Goal: Navigation & Orientation: Find specific page/section

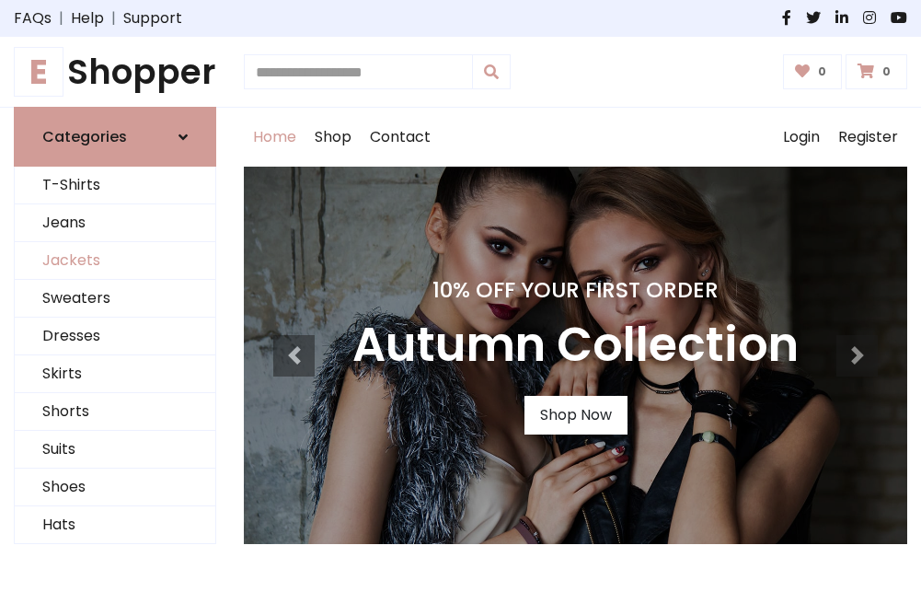
click at [115, 261] on link "Jackets" at bounding box center [115, 261] width 201 height 38
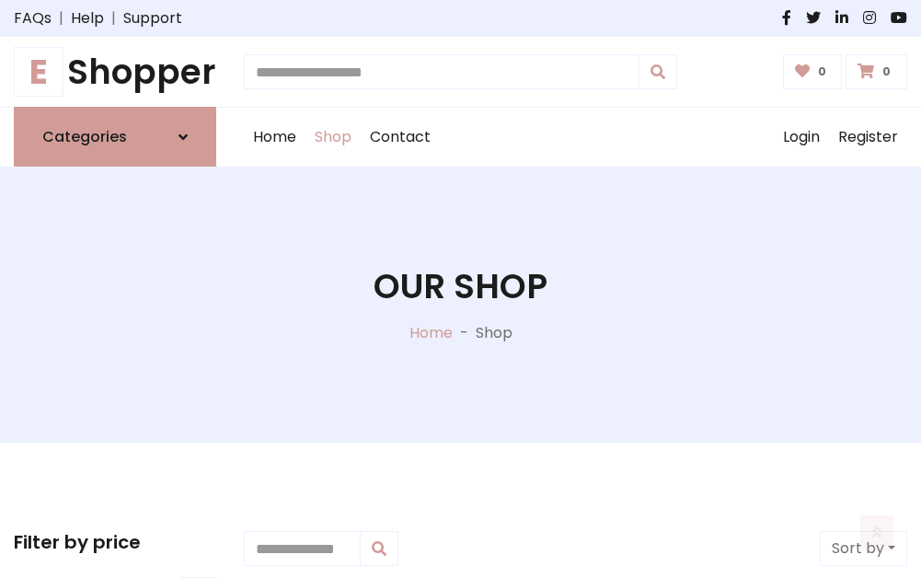
scroll to position [832, 0]
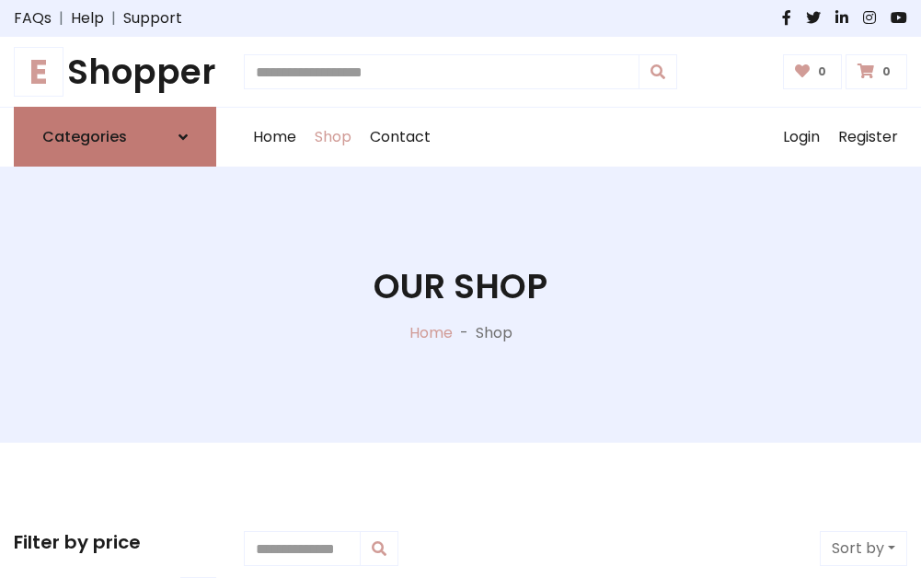
click at [115, 137] on h6 "Categories" at bounding box center [84, 136] width 85 height 17
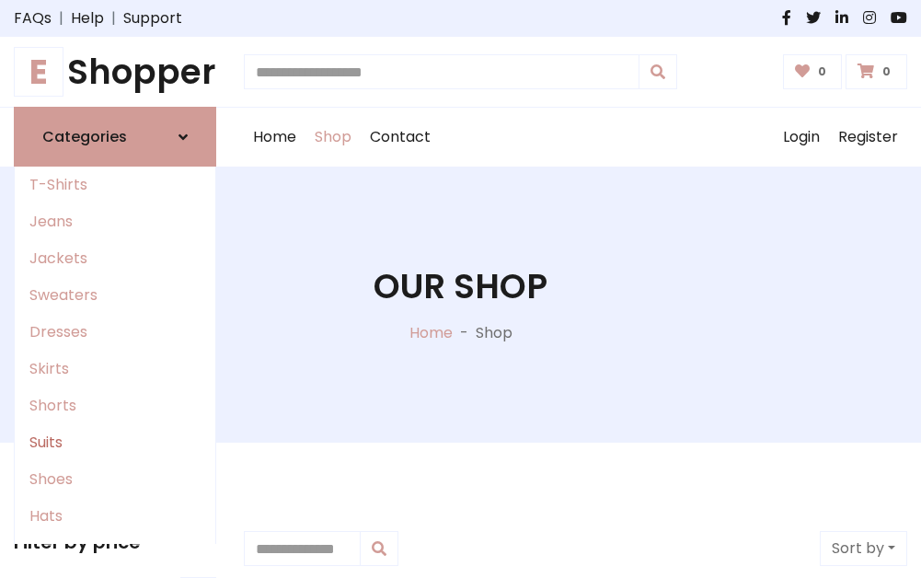
click at [115, 443] on link "Suits" at bounding box center [115, 442] width 201 height 37
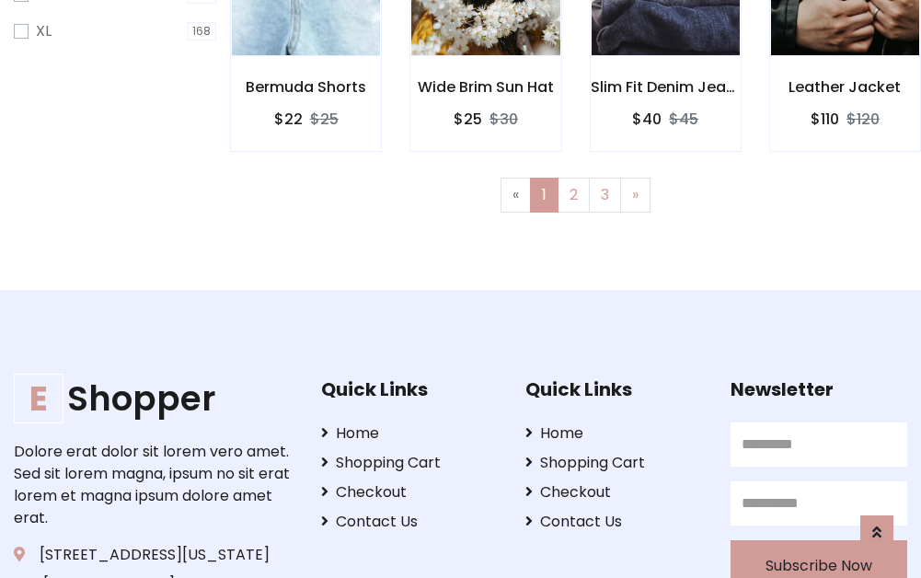
scroll to position [1236, 0]
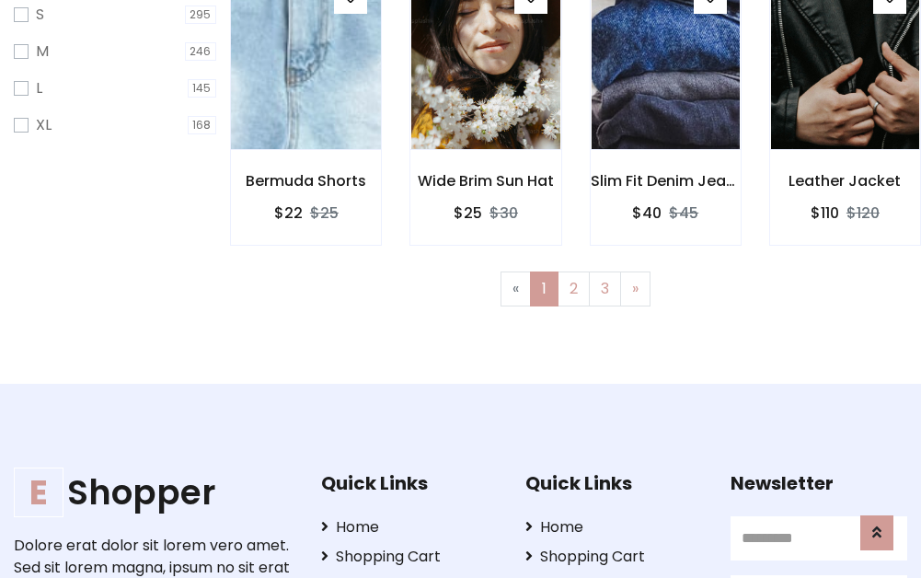
click at [305, 75] on img at bounding box center [306, 58] width 178 height 442
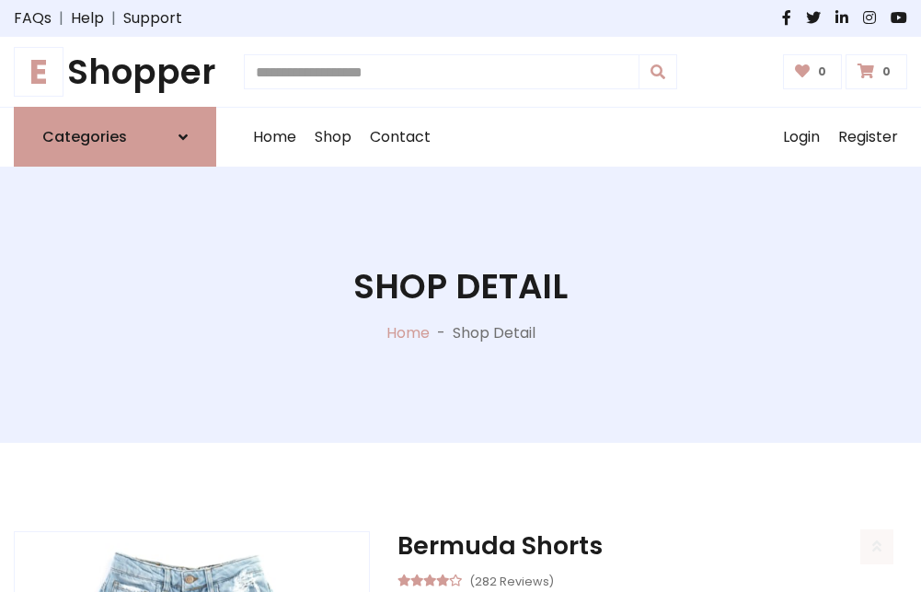
scroll to position [1719, 0]
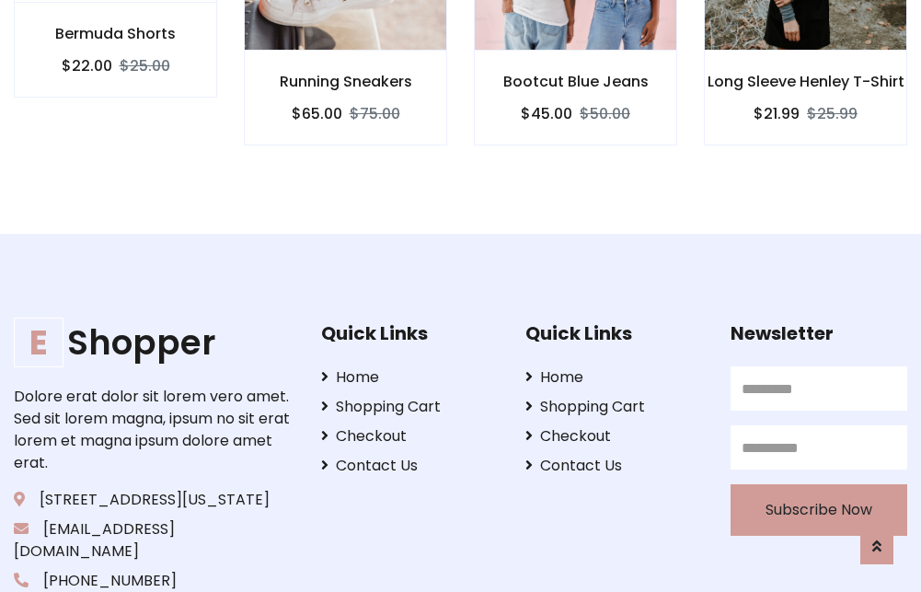
scroll to position [1718, 0]
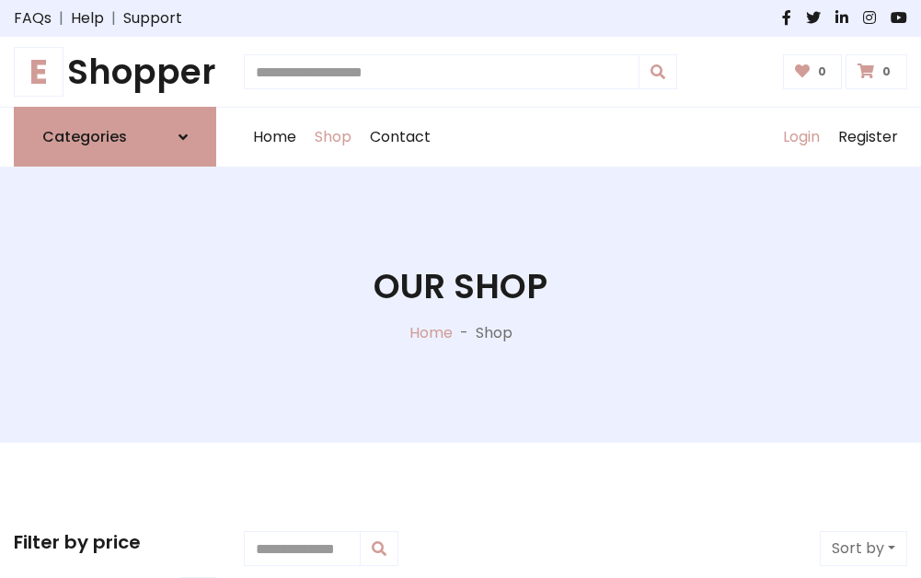
click at [800, 137] on link "Login" at bounding box center [801, 137] width 55 height 59
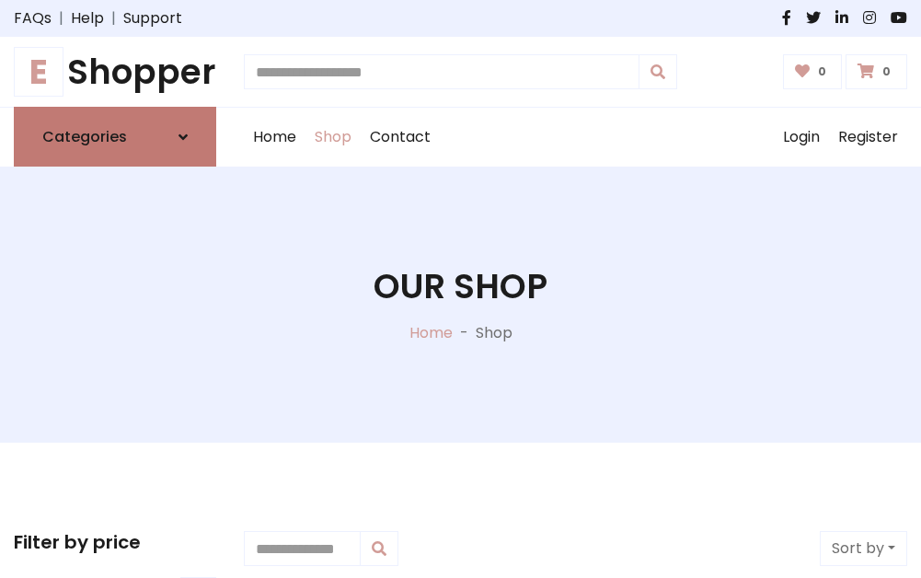
click at [183, 137] on icon at bounding box center [182, 137] width 9 height 15
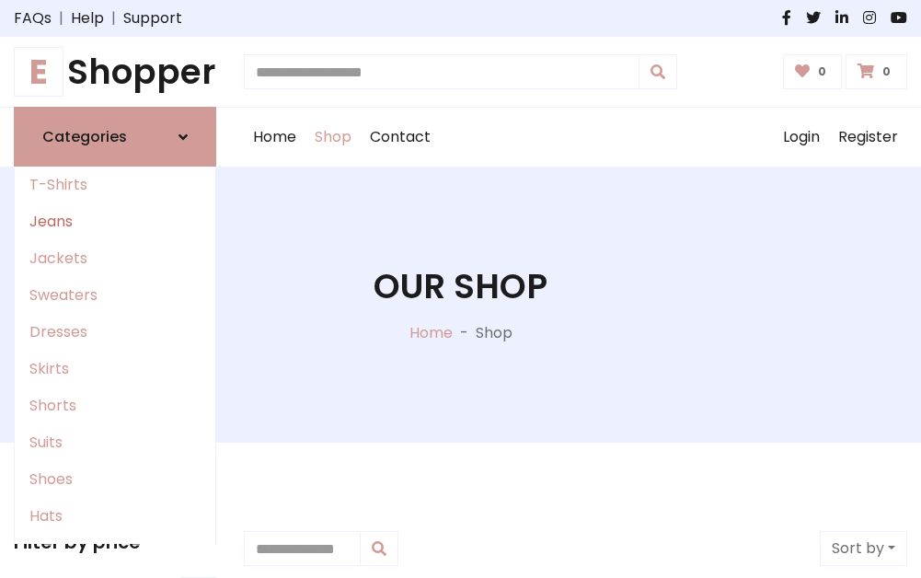
click at [115, 222] on link "Jeans" at bounding box center [115, 221] width 201 height 37
